Goal: Task Accomplishment & Management: Complete application form

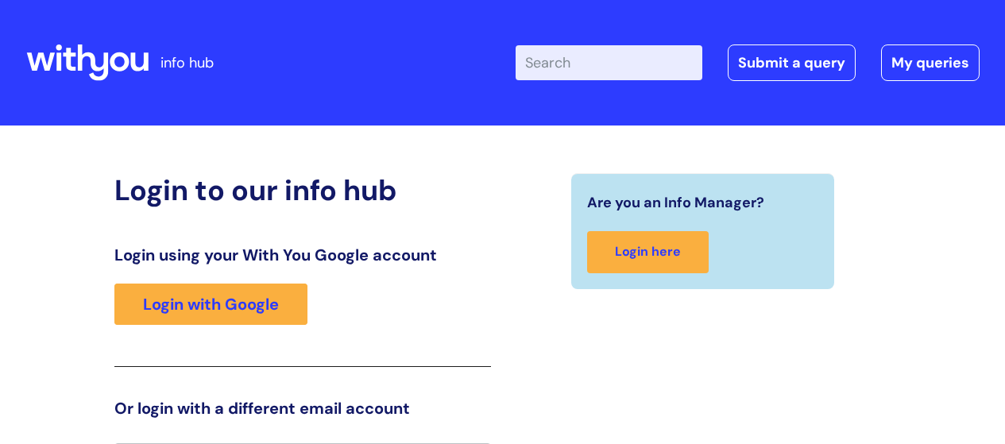
scroll to position [35, 0]
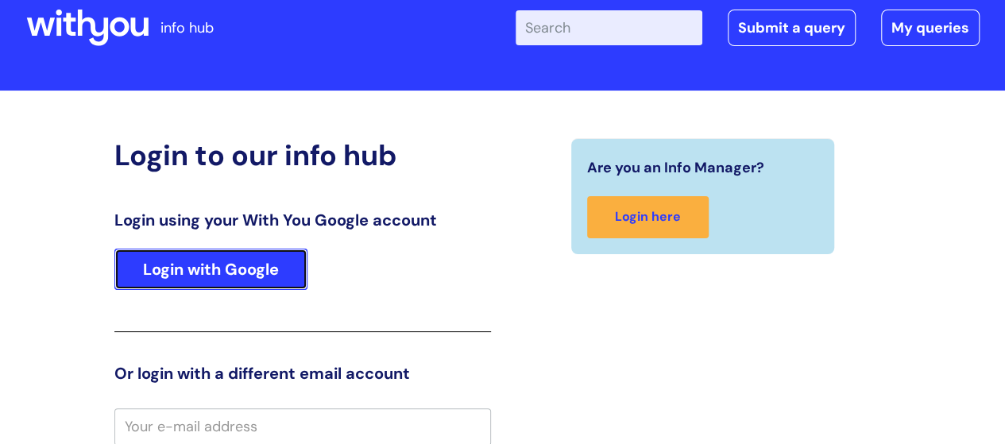
click at [269, 274] on link "Login with Google" at bounding box center [210, 269] width 193 height 41
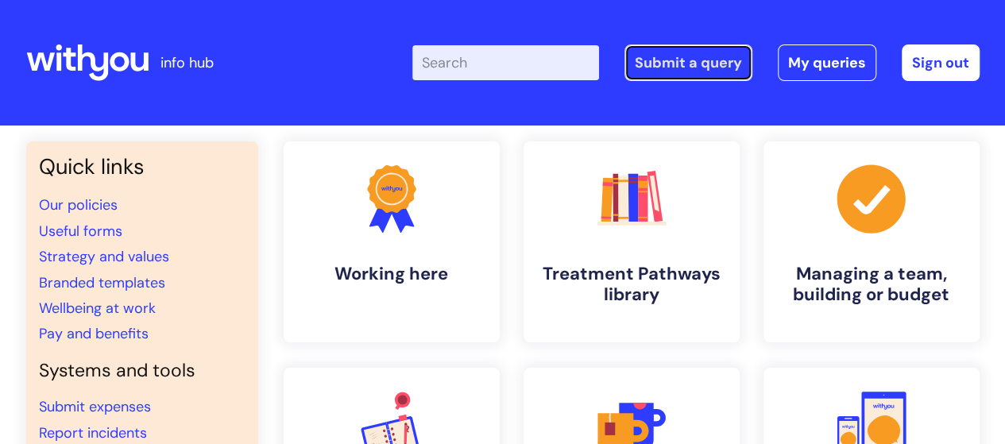
click at [704, 75] on link "Submit a query" at bounding box center [689, 62] width 128 height 37
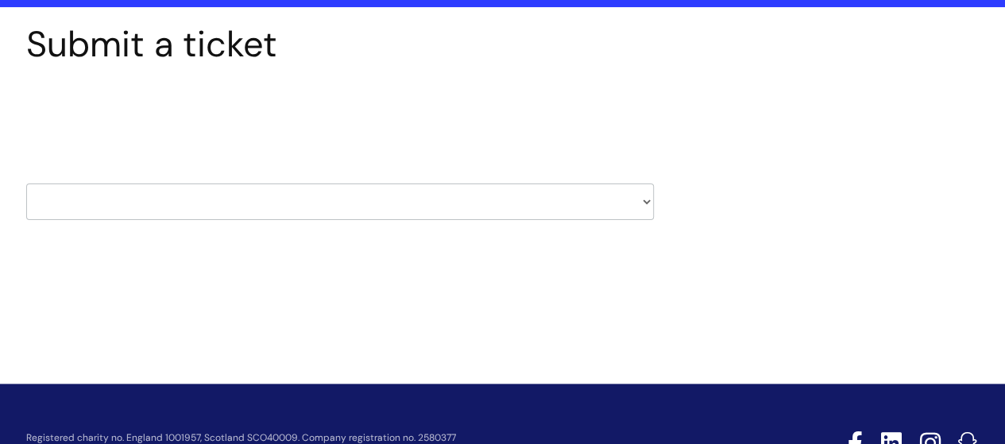
scroll to position [123, 0]
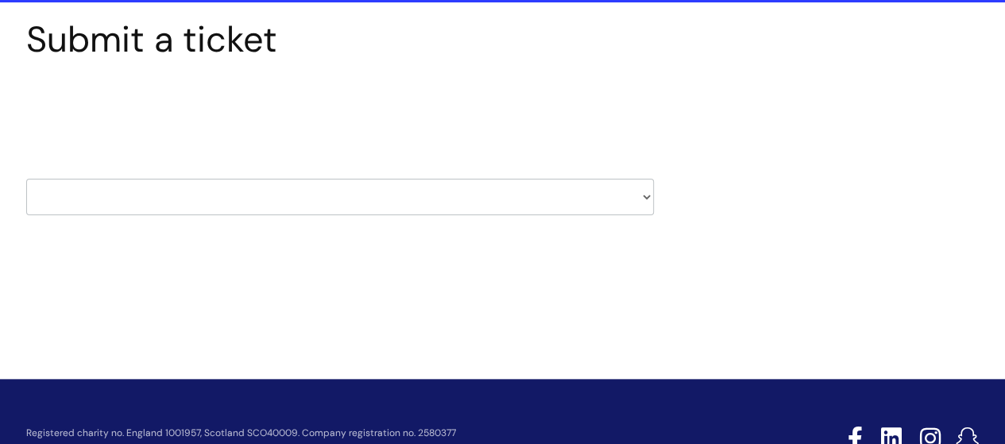
click at [647, 199] on select "HR / People IT and Support Clinical Drug Alerts Finance Accounts Data Support T…" at bounding box center [340, 197] width 628 height 37
select select "property_&_estates"
click at [26, 179] on select "HR / People IT and Support Clinical Drug Alerts Finance Accounts Data Support T…" at bounding box center [340, 197] width 628 height 37
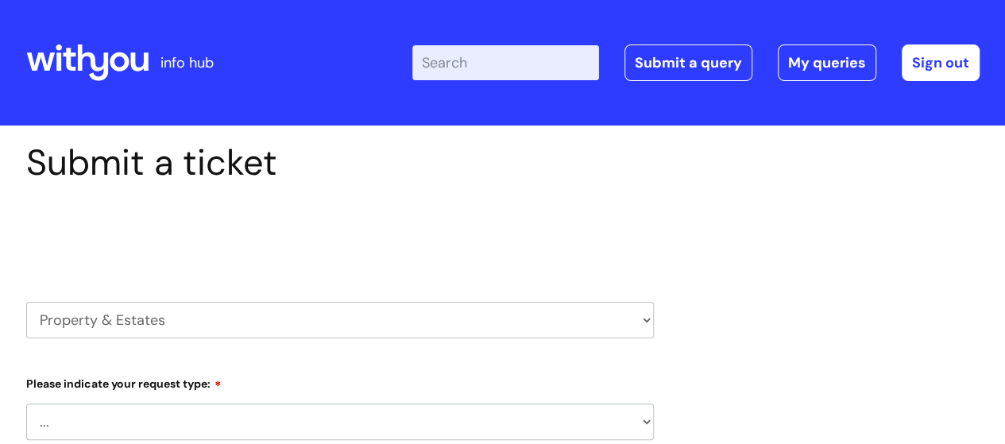
select select "80004286540"
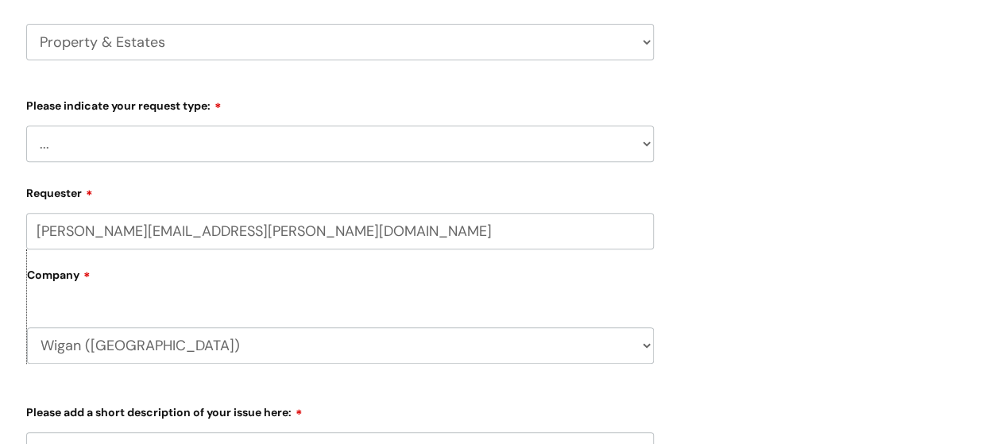
scroll to position [280, 0]
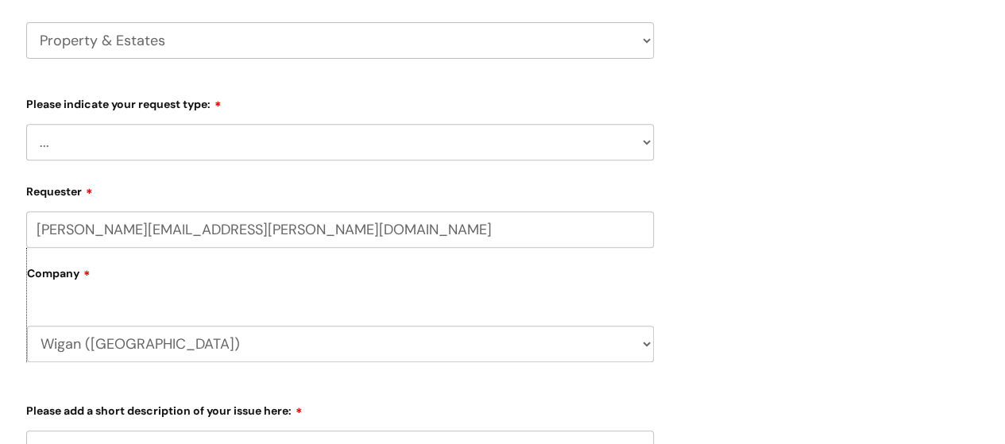
click at [648, 146] on select "... Facilities Support Lease/ Tenancy Agreements Health & Safety and Environmen…" at bounding box center [340, 142] width 628 height 37
select select "Facilities Support"
click at [26, 124] on select "... Facilities Support Lease/ Tenancy Agreements Health & Safety and Environmen…" at bounding box center [340, 142] width 628 height 37
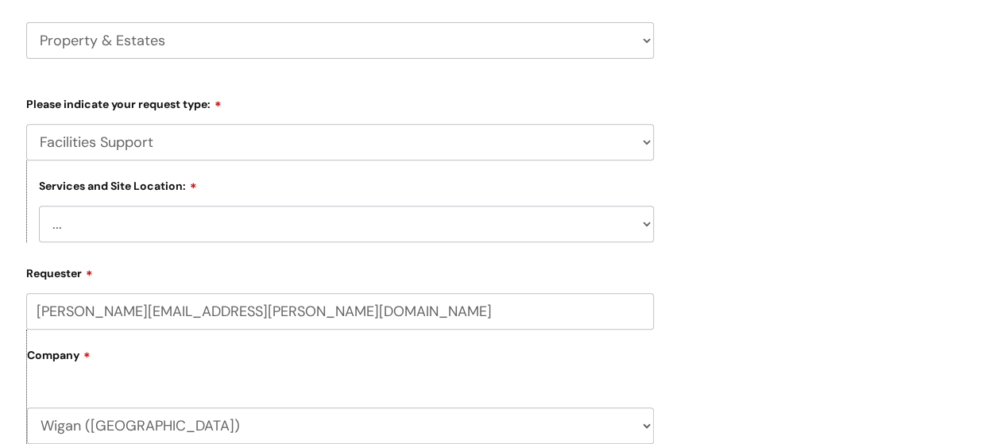
click at [647, 219] on select "... Cleethorpes Darlington Tubwell Darlington Coniscliffe Grimsby Preston Redca…" at bounding box center [346, 224] width 615 height 37
select select "Wigan Kennedy House"
click at [39, 207] on select "... Cleethorpes Darlington Tubwell Darlington Coniscliffe Grimsby Preston Redca…" at bounding box center [346, 224] width 615 height 37
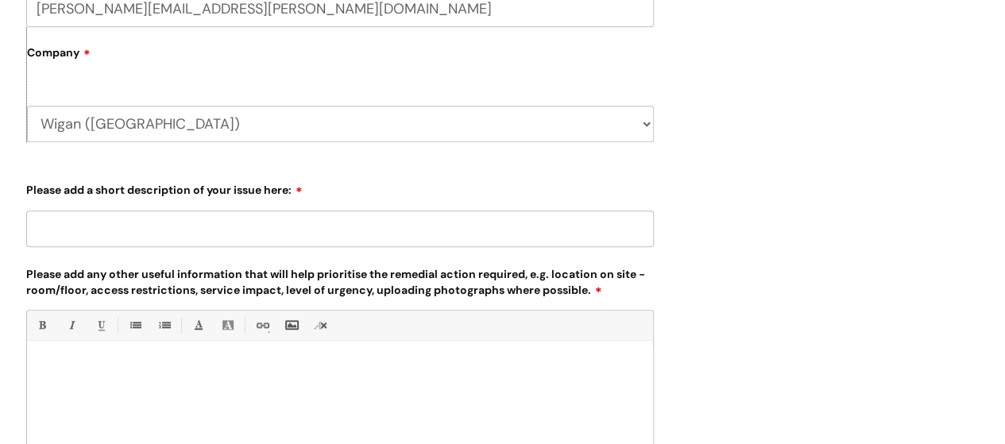
scroll to position [671, 0]
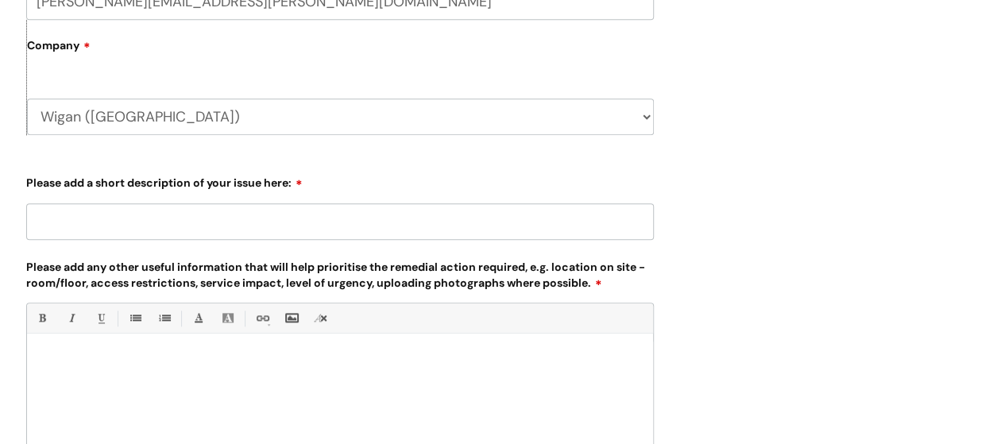
click at [56, 228] on input "Please add a short description of your issue here:" at bounding box center [340, 221] width 628 height 37
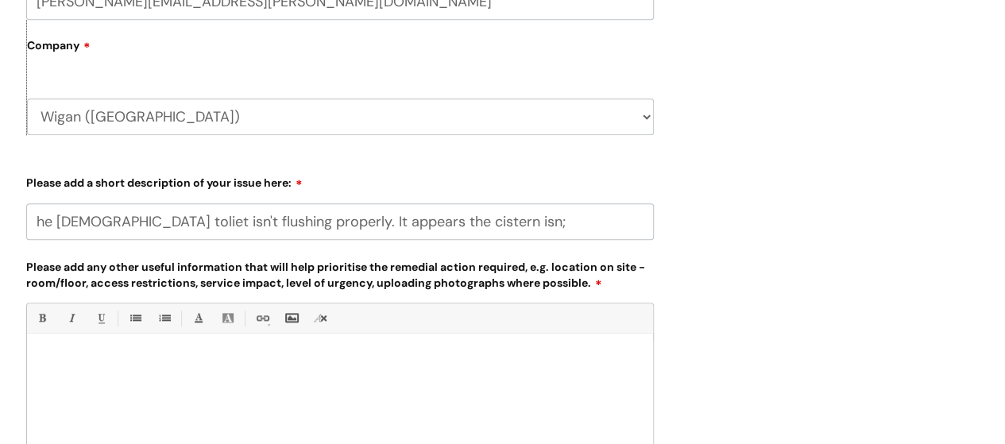
click at [439, 224] on input "he male toliet isn't flushing properly. It appears the cistern isn;" at bounding box center [340, 221] width 628 height 37
click at [33, 223] on input "he male toliet isn't flushing properly. It appears the cistern isn't" at bounding box center [340, 221] width 628 height 37
click at [459, 223] on input "The male toliet isn't flushing properly. It appears the cistern isn't" at bounding box center [340, 221] width 628 height 37
click at [585, 219] on input "The male toliet isn't flushing properly. It appears the cistern isn't filling u…" at bounding box center [340, 221] width 628 height 37
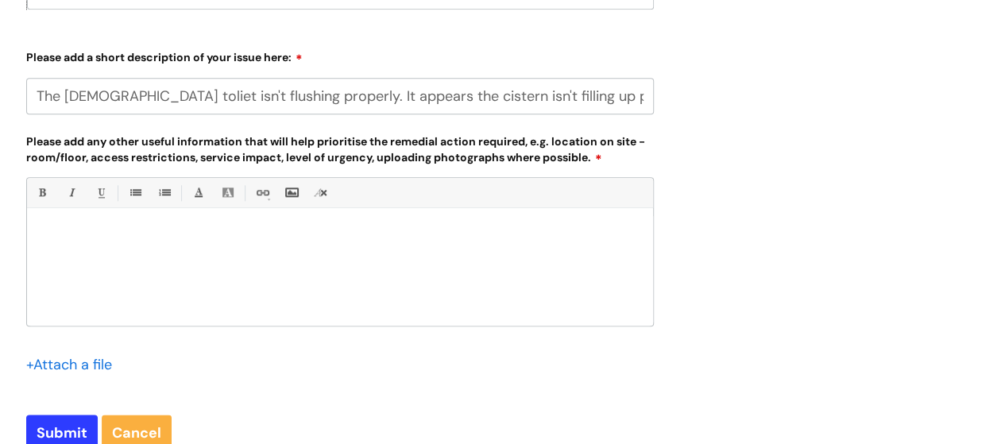
scroll to position [799, 0]
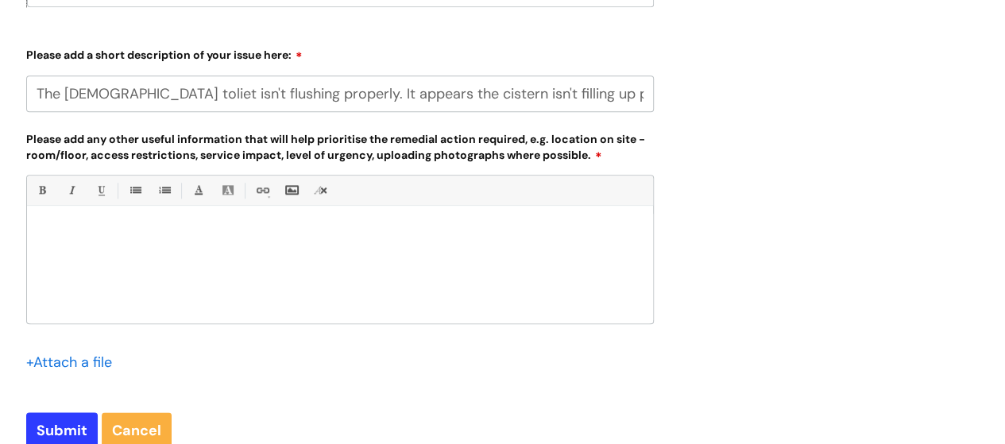
click at [97, 95] on input "The male toliet isn't flushing properly. It appears the cistern isn't filling u…" at bounding box center [340, 93] width 628 height 37
type input "The [DEMOGRAPHIC_DATA] staff toliet isn't flushing properly. It appears the cis…"
click at [69, 238] on p at bounding box center [340, 233] width 602 height 14
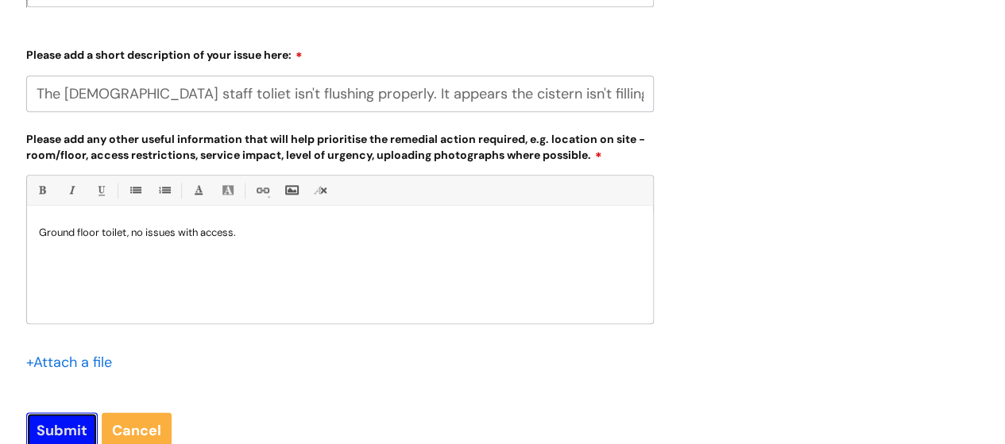
click at [61, 427] on input "Submit" at bounding box center [62, 430] width 72 height 37
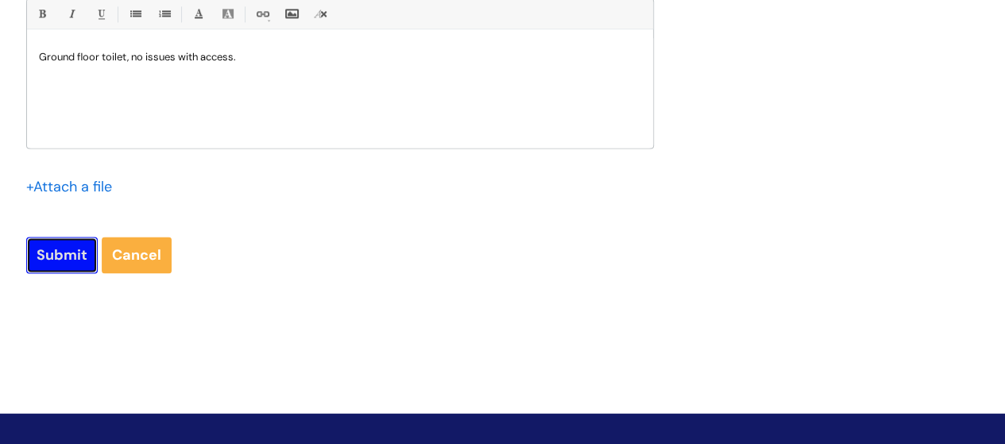
scroll to position [1009, 0]
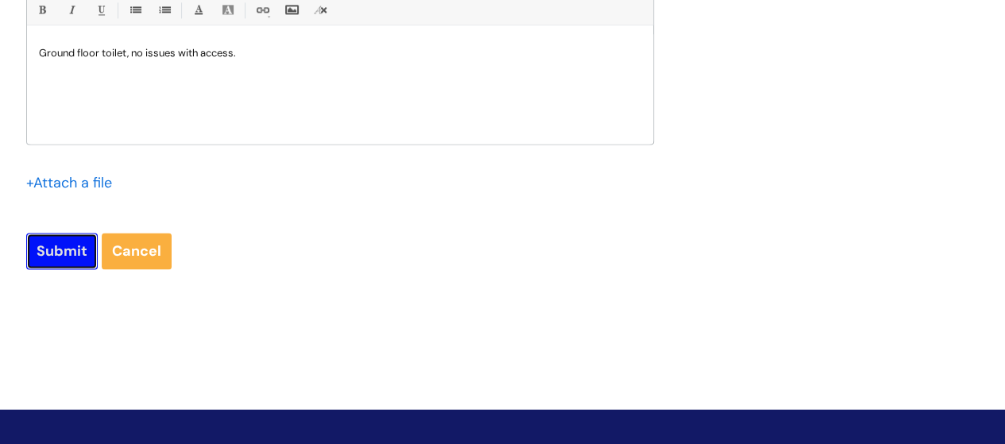
click at [67, 253] on input "Submit" at bounding box center [62, 251] width 72 height 37
click at [60, 248] on input "Submit" at bounding box center [62, 251] width 72 height 37
click at [74, 243] on input "Submit" at bounding box center [62, 251] width 72 height 37
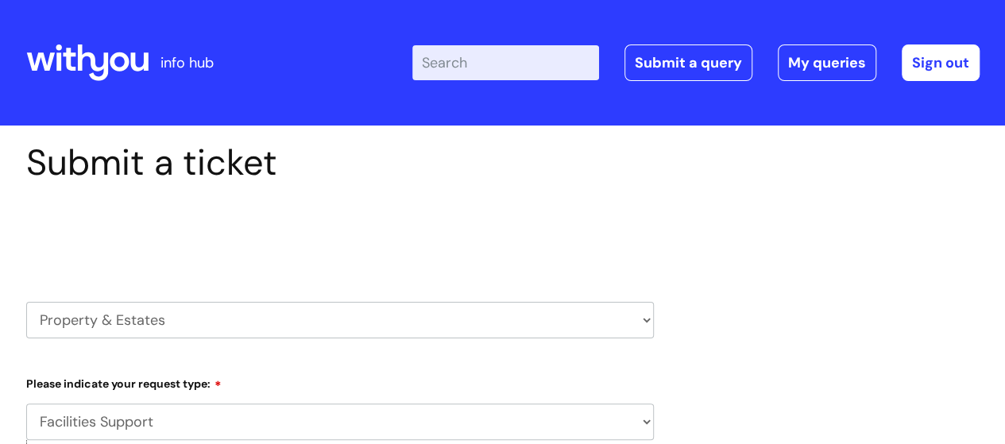
scroll to position [13, 0]
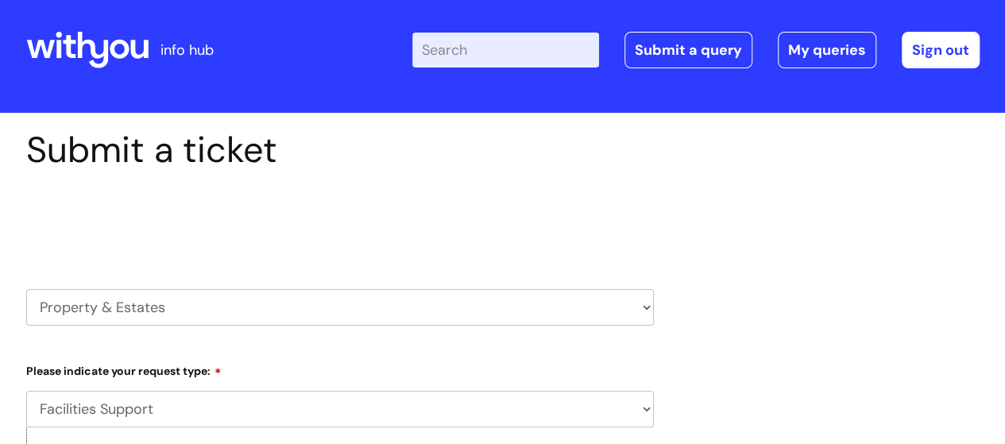
click at [971, 96] on div "Enter your search term here... Search Submit a query My queries Welcome Karl Fi…" at bounding box center [621, 50] width 717 height 94
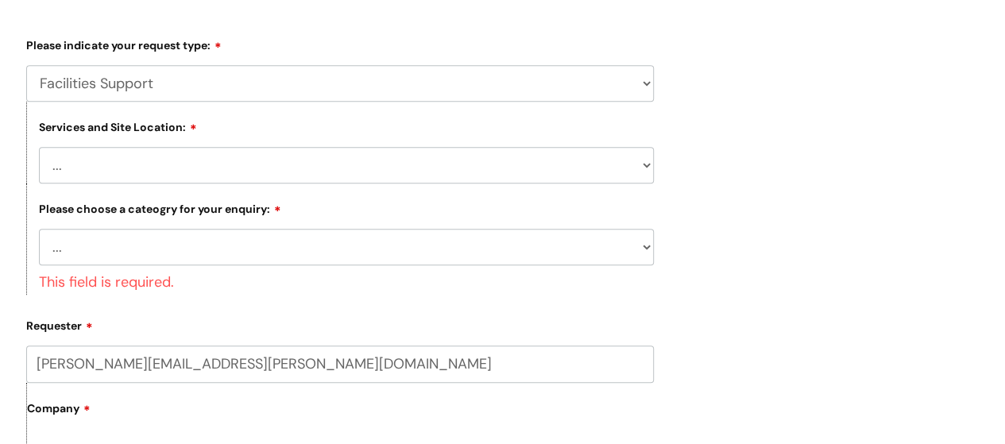
scroll to position [345, 0]
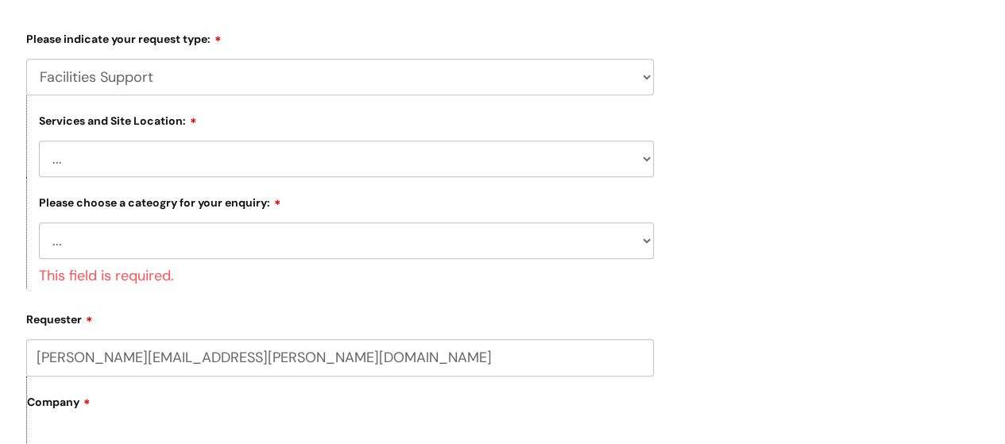
click at [648, 237] on select "... Electrical and Lighting Plumbing and Drainage Heating and Cooling Fixtures,…" at bounding box center [346, 240] width 615 height 37
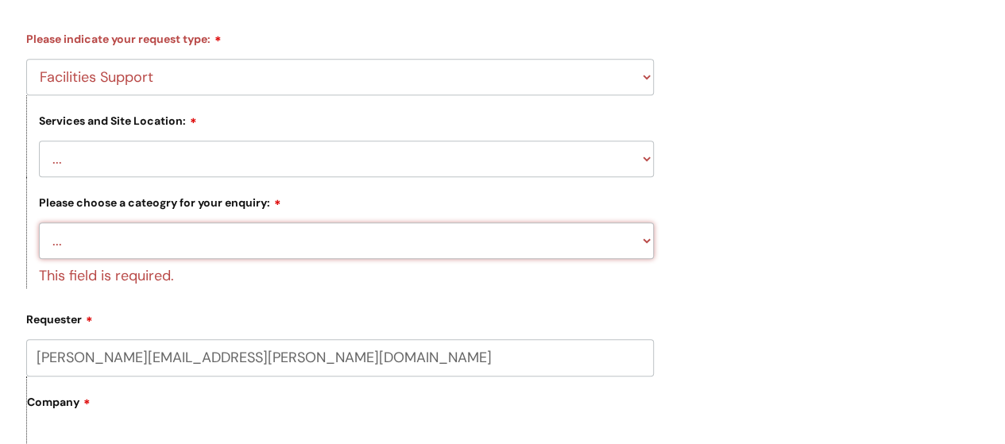
select select "Plumbing and Drainage"
click at [39, 224] on select "... Electrical and Lighting Plumbing and Drainage Heating and Cooling Fixtures,…" at bounding box center [346, 240] width 615 height 37
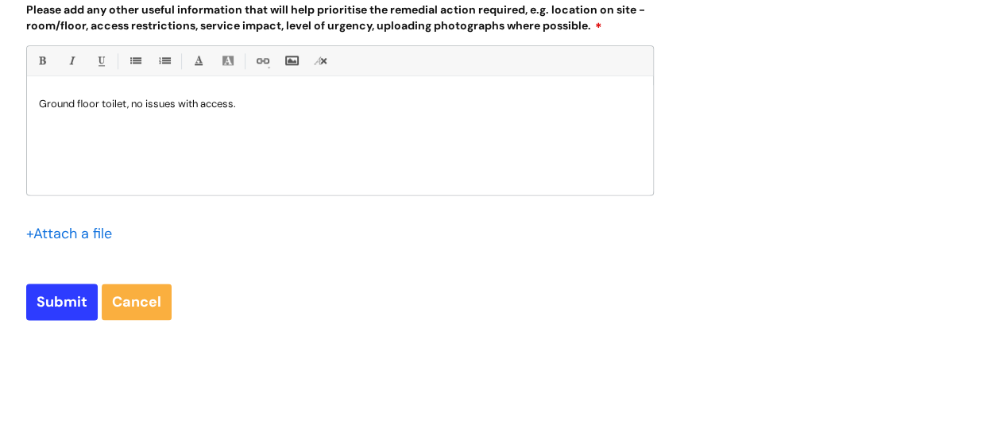
scroll to position [966, 0]
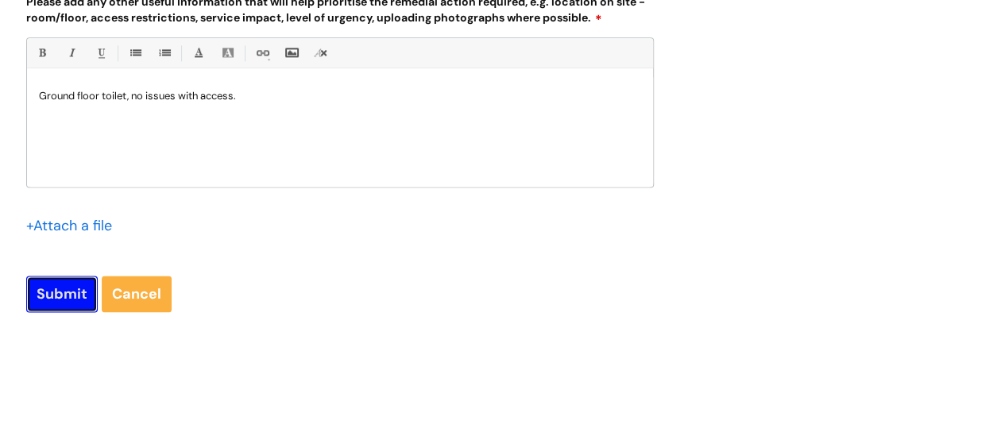
click at [60, 294] on input "Submit" at bounding box center [62, 294] width 72 height 37
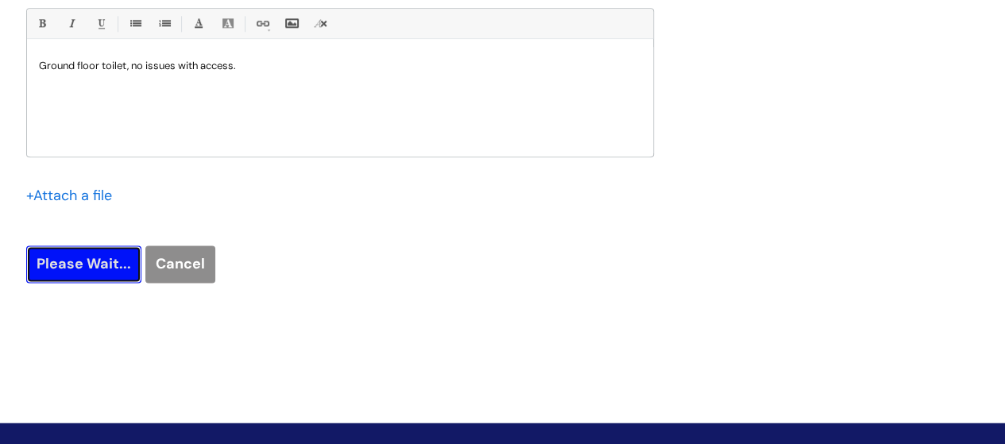
type input "Please Wait..."
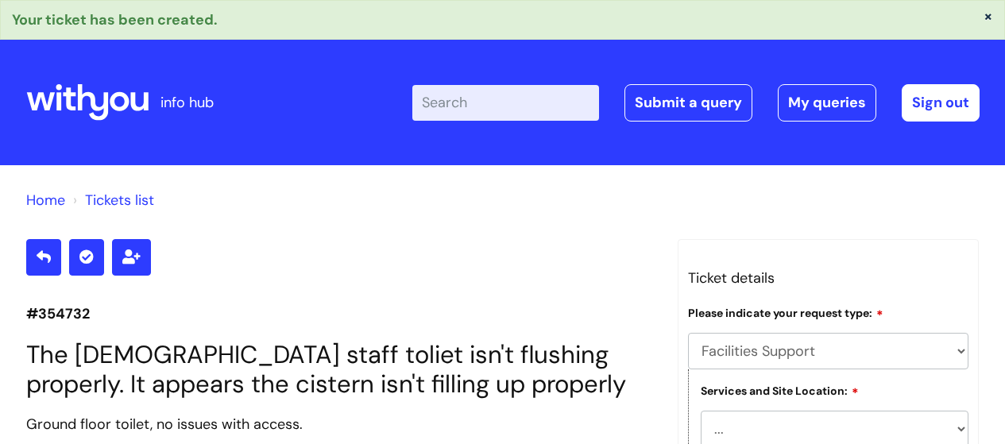
select select "Facilities Support"
select select "[GEOGRAPHIC_DATA][PERSON_NAME]"
select select "Plumbing and Drainage"
